Goal: Task Accomplishment & Management: Manage account settings

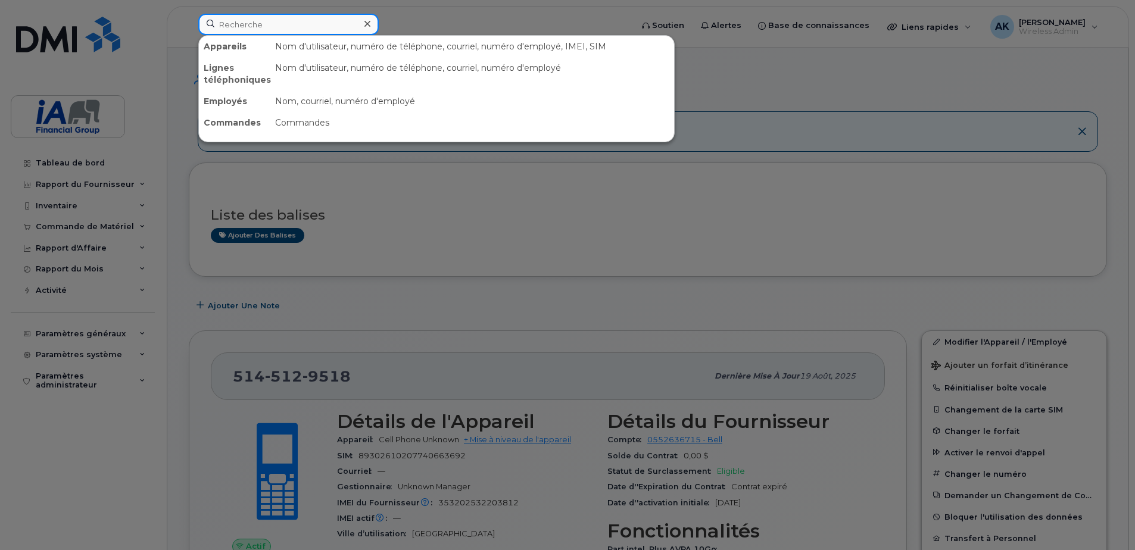
paste input "[PERSON_NAME]"
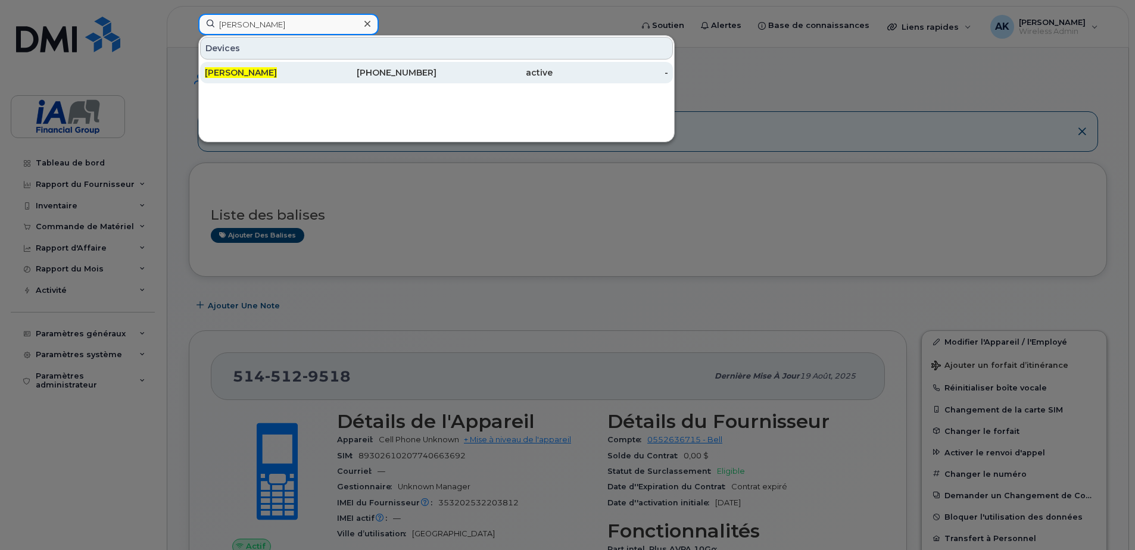
type input "[PERSON_NAME]"
click at [241, 72] on span "[PERSON_NAME]" at bounding box center [241, 72] width 72 height 11
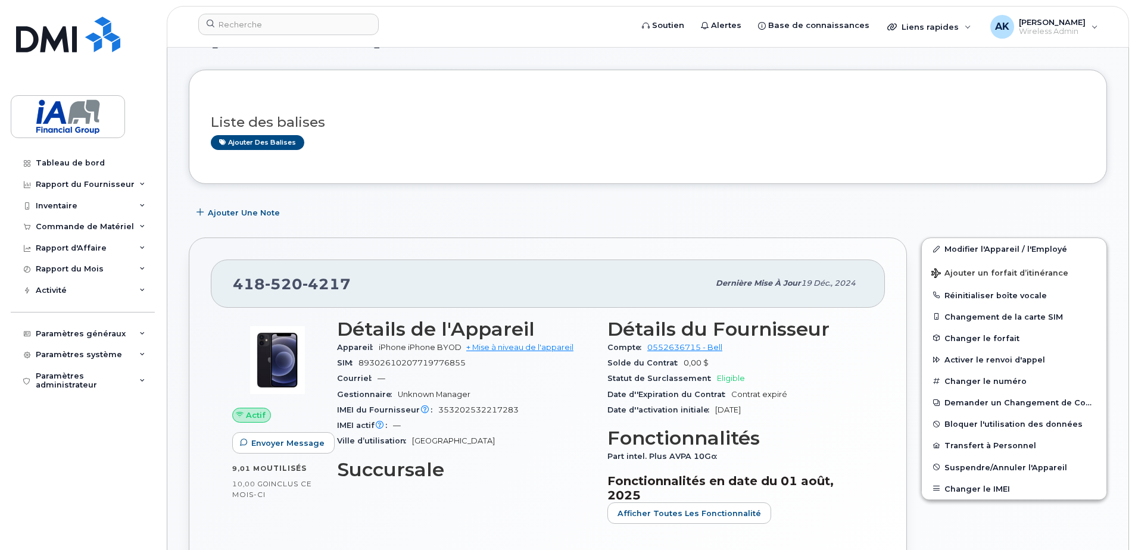
scroll to position [60, 0]
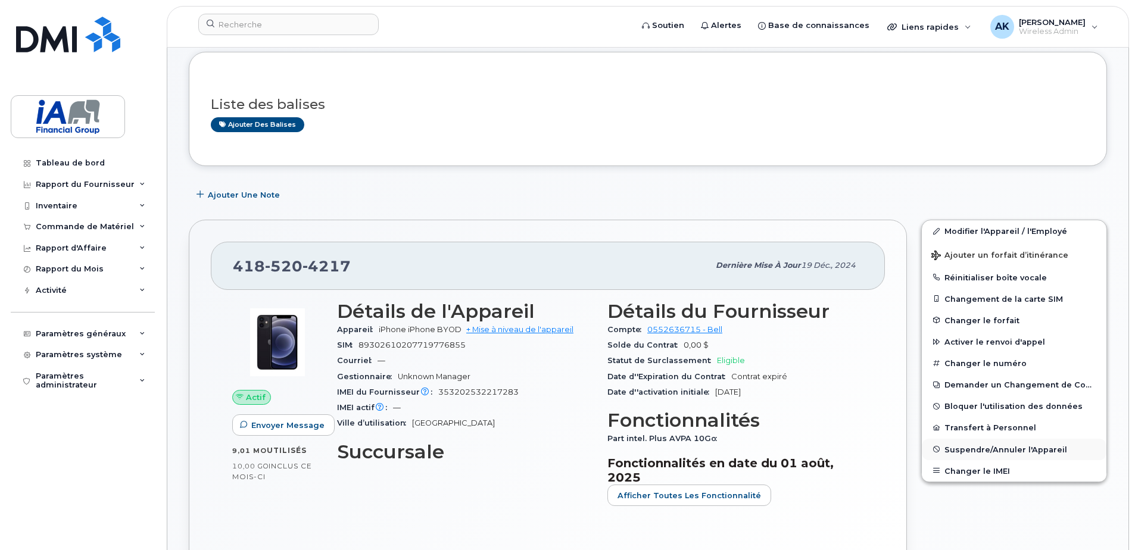
click at [994, 447] on span "Suspendre/Annuler l'Appareil" at bounding box center [1006, 449] width 123 height 9
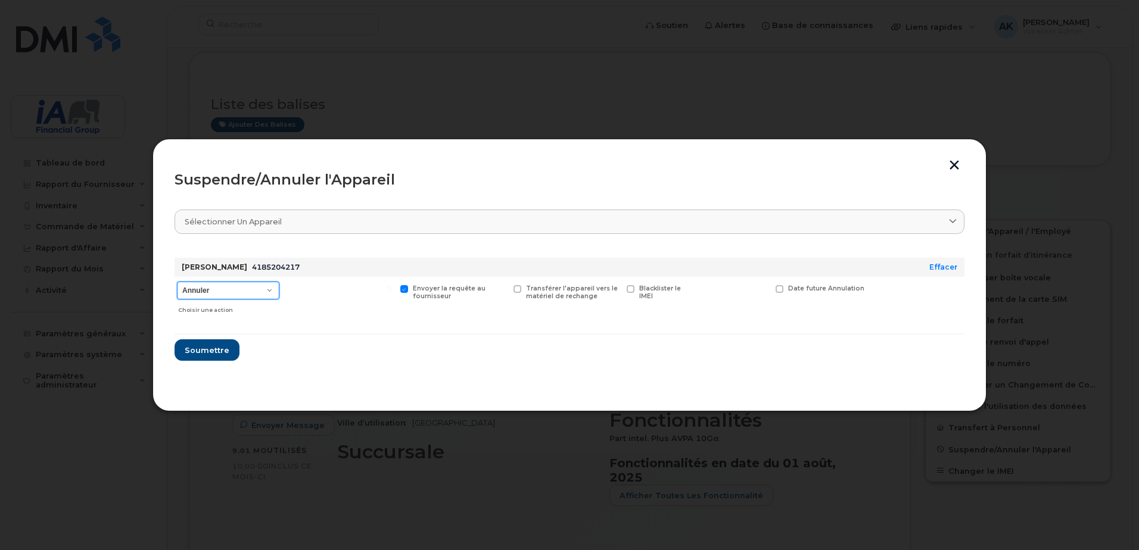
click at [273, 290] on select "Annuler Suspendre - Prolonger la suspension Suspendre - Tarif réduit Suspendre …" at bounding box center [228, 291] width 102 height 18
click at [204, 343] on button "Soumettre" at bounding box center [207, 350] width 64 height 21
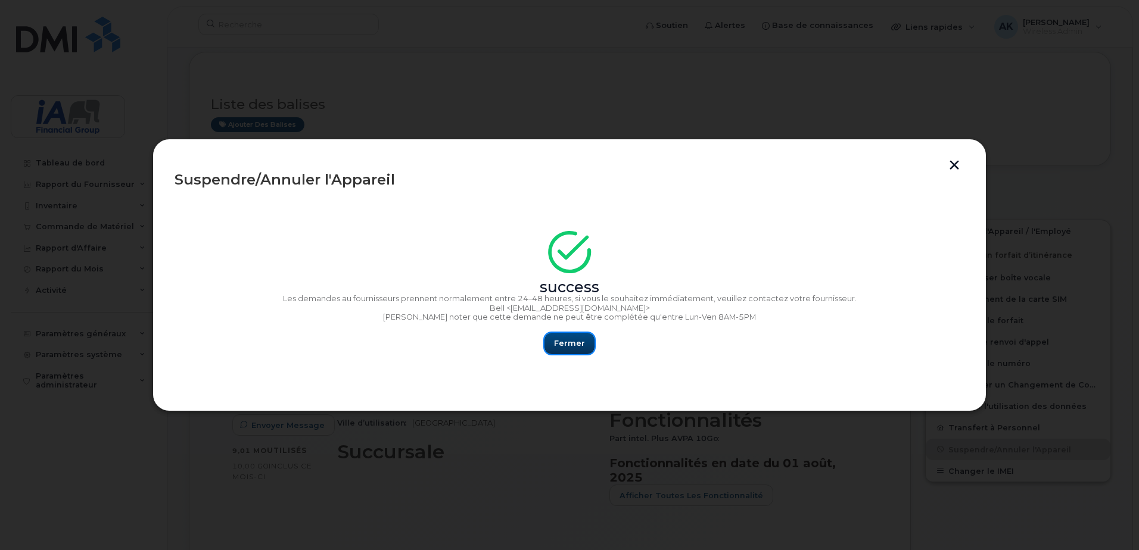
click at [568, 344] on span "Fermer" at bounding box center [569, 343] width 31 height 11
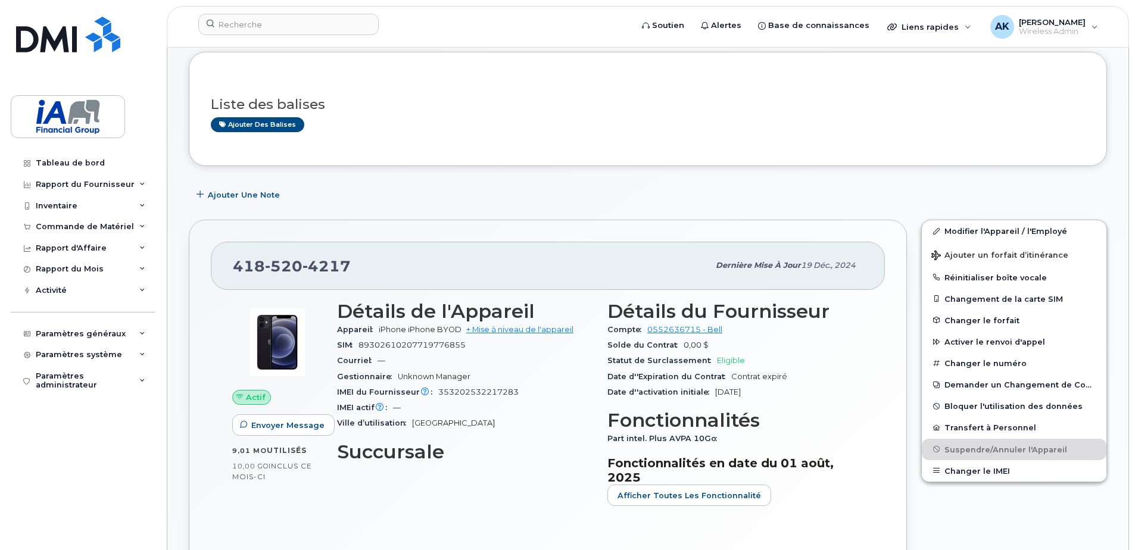
click at [963, 505] on div "Modifier l'Appareil / l'Employé Ajouter un forfait d’itinérance Réinitialiser b…" at bounding box center [1014, 406] width 200 height 386
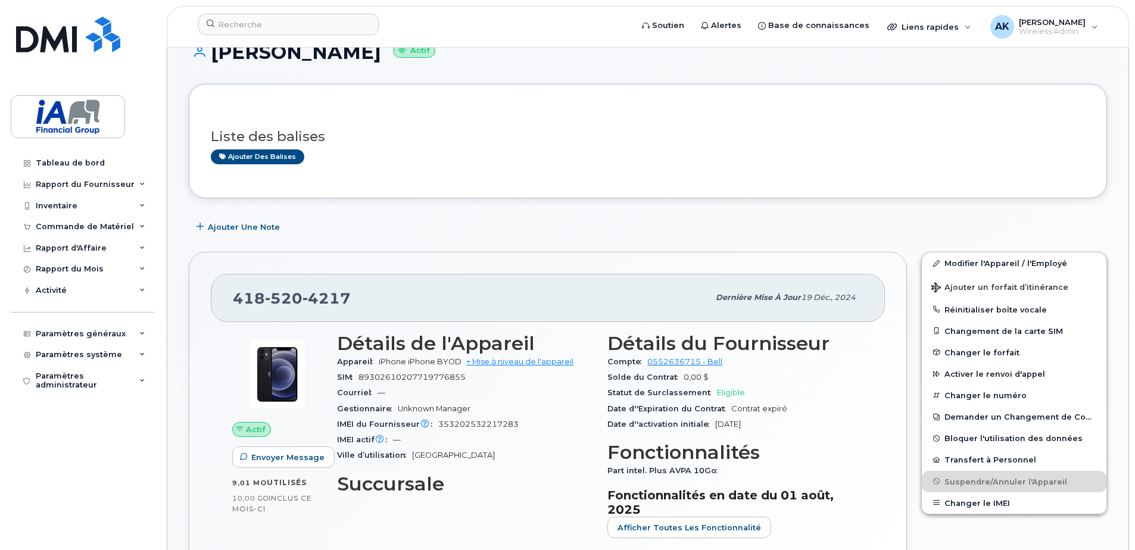
scroll to position [0, 0]
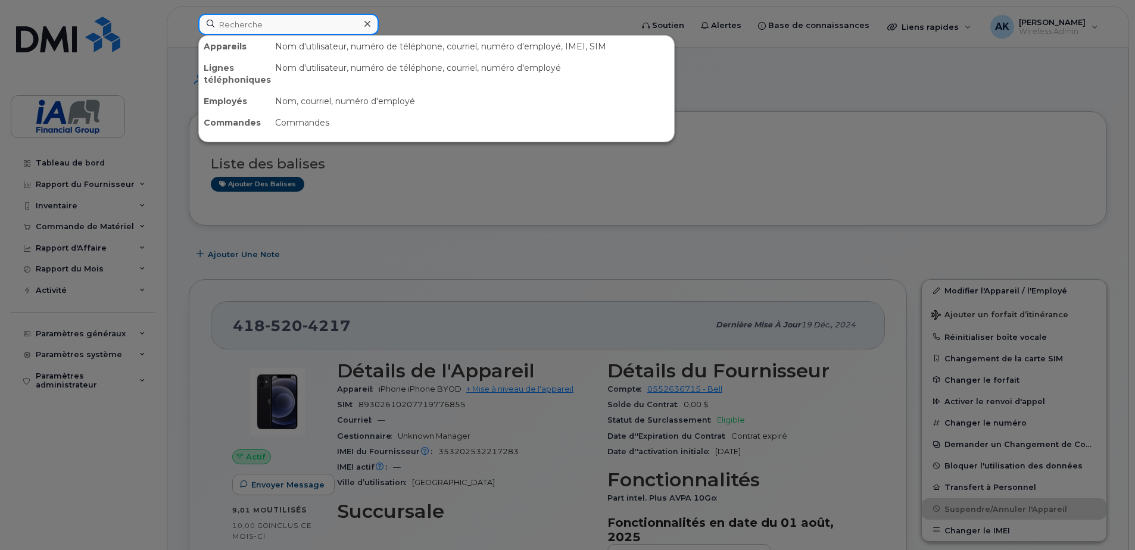
paste input "Aaron Seguin"
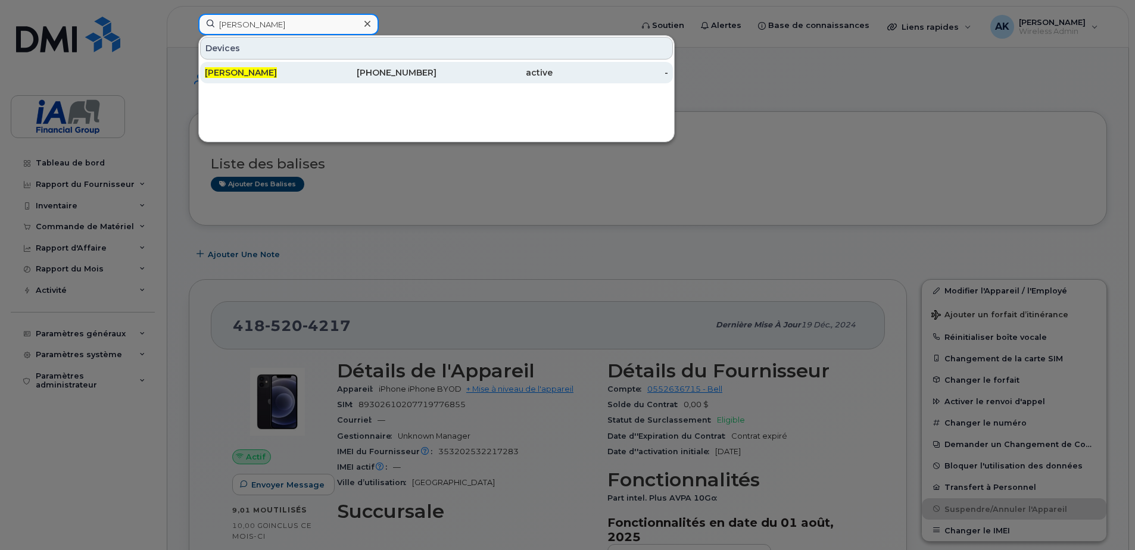
type input "Aaron Seguin"
click at [323, 67] on div "236-982-3732" at bounding box center [379, 73] width 116 height 12
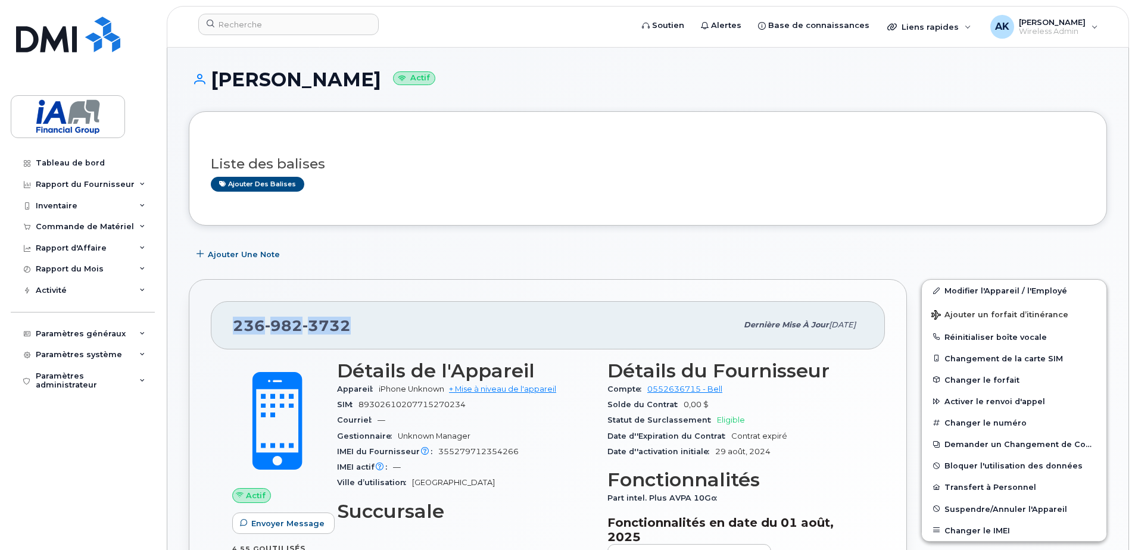
drag, startPoint x: 355, startPoint y: 325, endPoint x: 232, endPoint y: 325, distance: 123.3
click at [227, 325] on div "236 982 3732 Dernière mise à jour 29 nov., 2024" at bounding box center [548, 325] width 674 height 48
drag, startPoint x: 232, startPoint y: 325, endPoint x: 281, endPoint y: 326, distance: 49.5
copy span "236 982 3732"
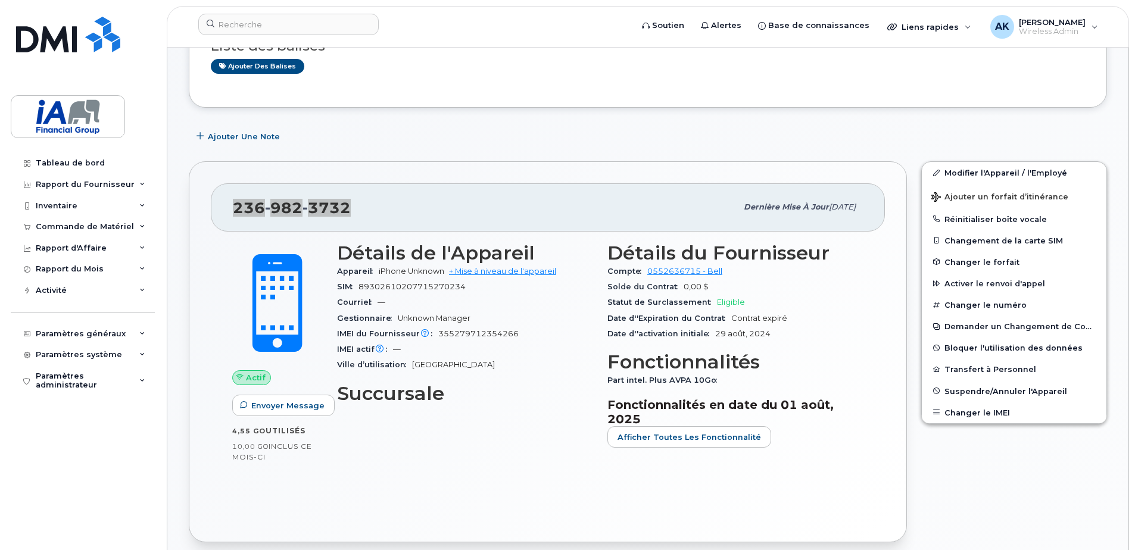
scroll to position [119, 0]
click at [989, 365] on button "Transfert à Personnel" at bounding box center [1014, 367] width 185 height 21
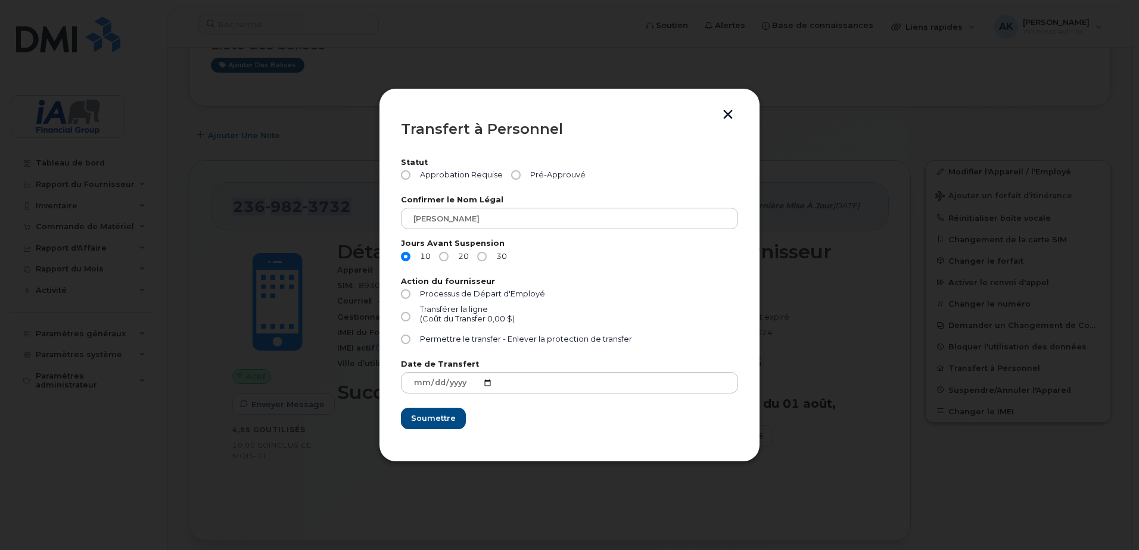
click at [732, 117] on button "button" at bounding box center [728, 116] width 18 height 13
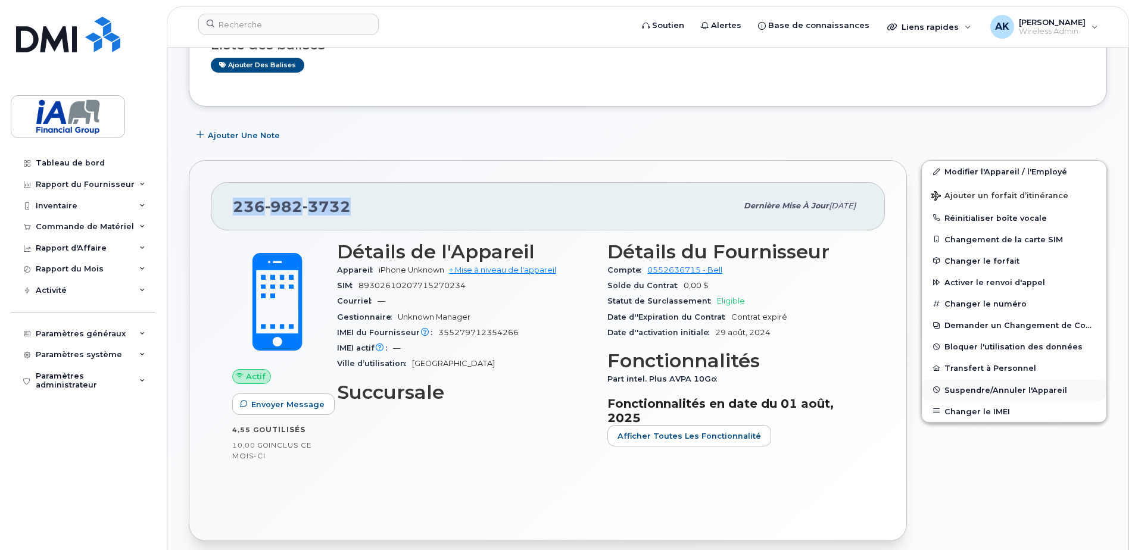
click at [990, 379] on button "Suspendre/Annuler l'Appareil" at bounding box center [1014, 389] width 185 height 21
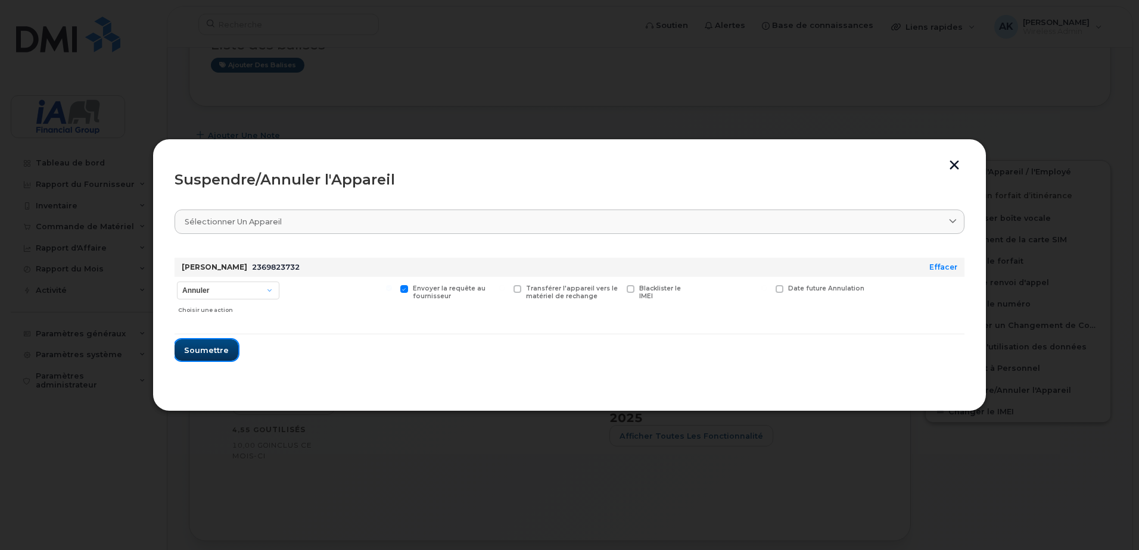
click at [210, 344] on button "Soumettre" at bounding box center [207, 350] width 64 height 21
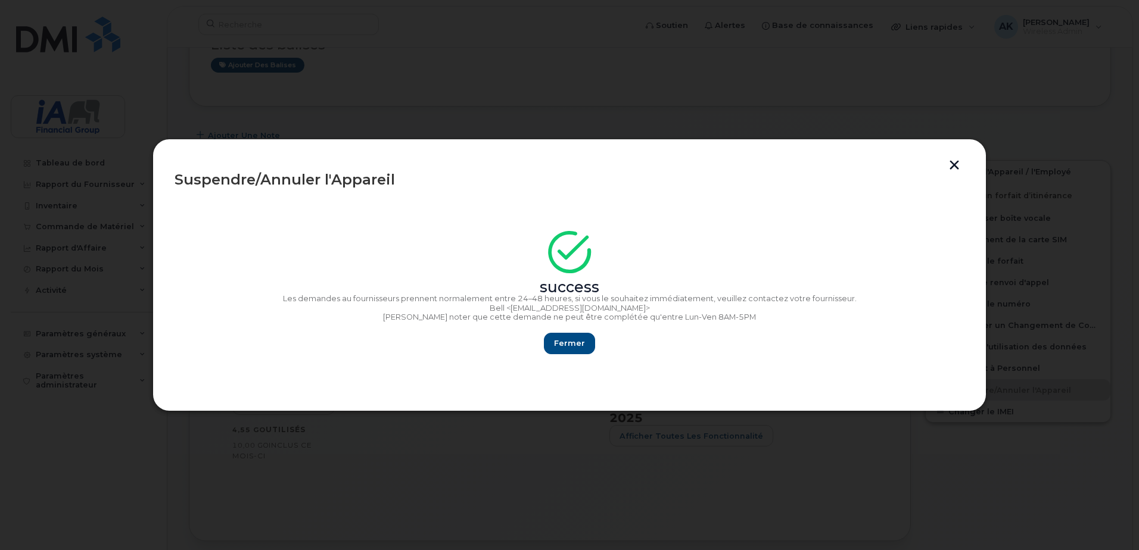
drag, startPoint x: 954, startPoint y: 166, endPoint x: 898, endPoint y: 162, distance: 55.6
click at [954, 166] on button "button" at bounding box center [954, 166] width 18 height 13
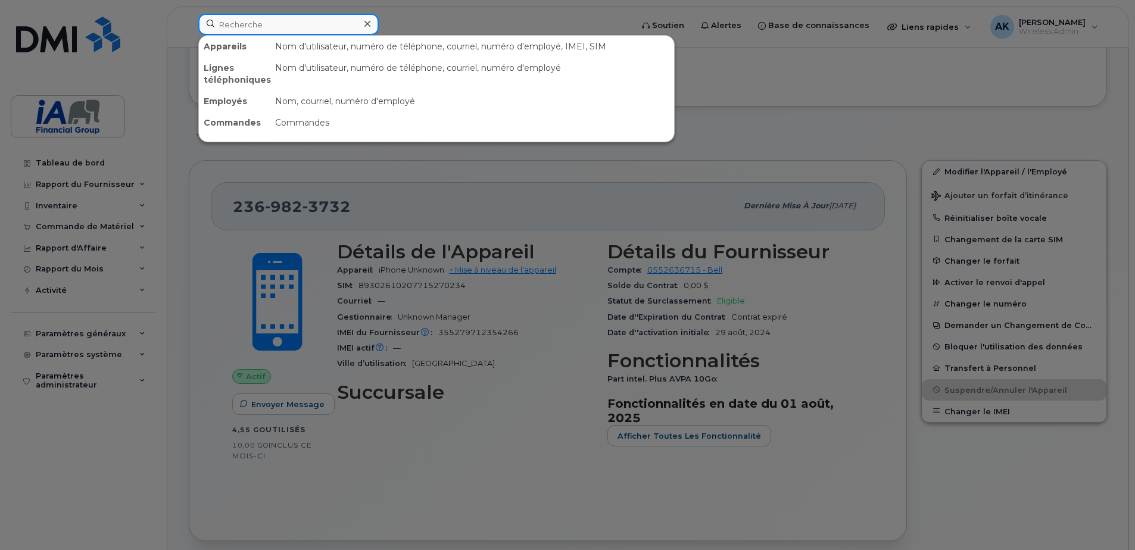
paste input "Michael Turnbull"
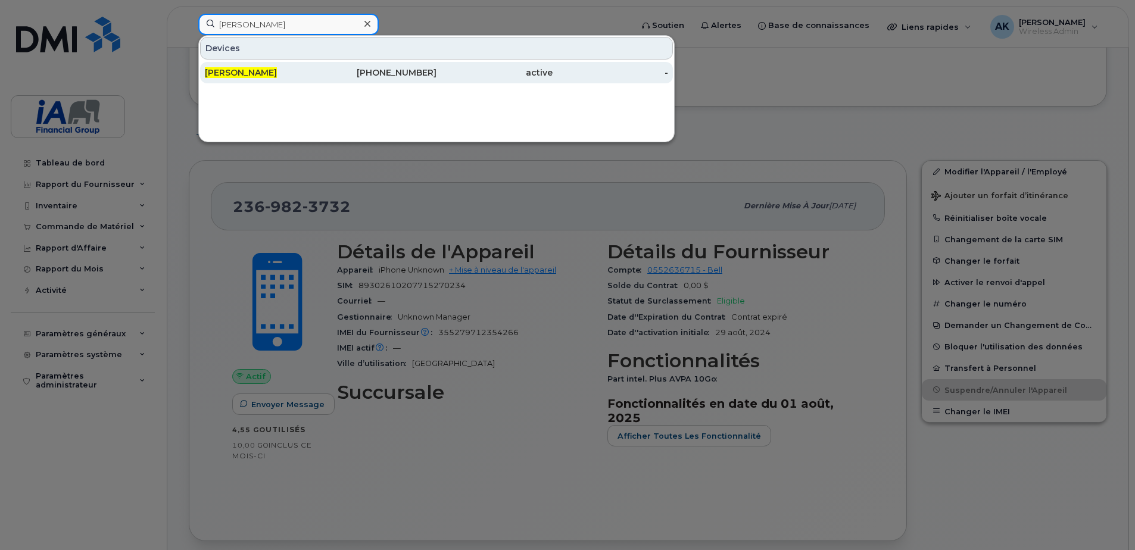
type input "Michael Turnbull"
click at [263, 72] on span "Michael Turnbull" at bounding box center [241, 72] width 72 height 11
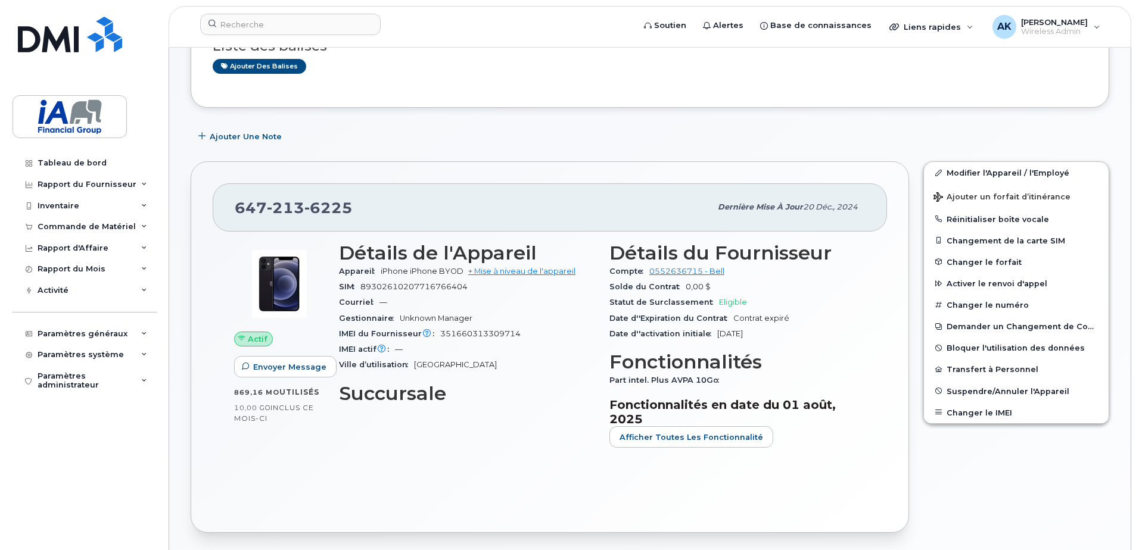
scroll to position [119, 0]
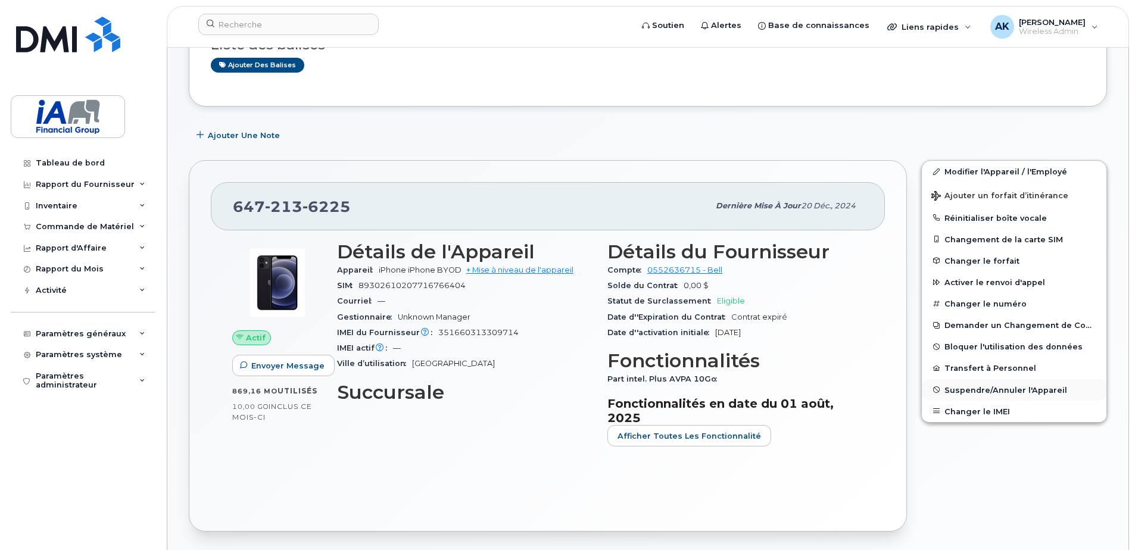
click at [997, 389] on span "Suspendre/Annuler l'Appareil" at bounding box center [1006, 389] width 123 height 9
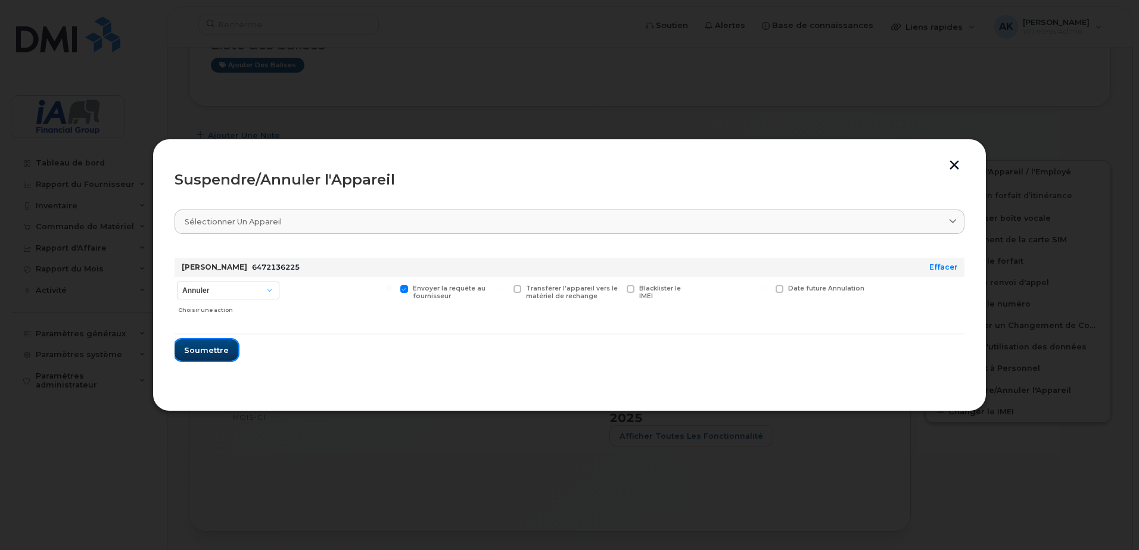
click at [207, 356] on button "Soumettre" at bounding box center [207, 350] width 64 height 21
